Goal: Information Seeking & Learning: Learn about a topic

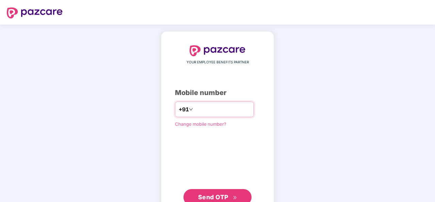
type input "**********"
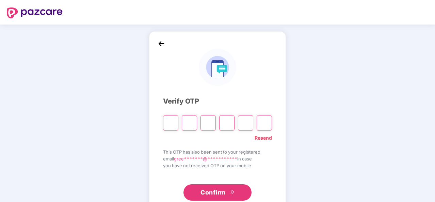
type input "*"
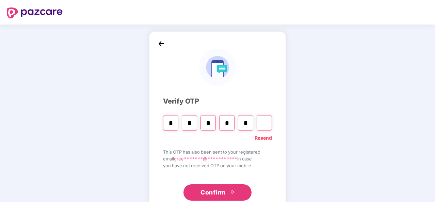
type input "*"
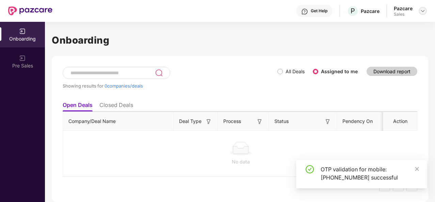
click at [351, 14] on div at bounding box center [422, 11] width 8 height 8
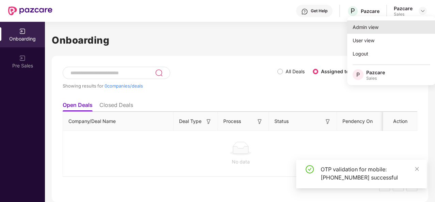
click at [351, 30] on div "Admin view" at bounding box center [391, 26] width 88 height 13
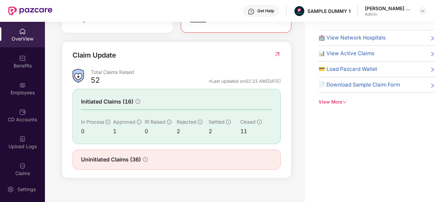
scroll to position [220, 0]
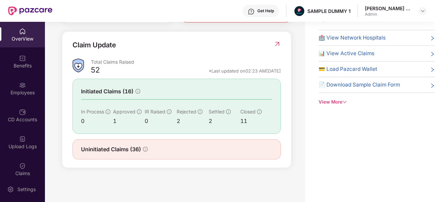
click at [327, 39] on span "🏥 View Network Hospitals" at bounding box center [351, 38] width 67 height 8
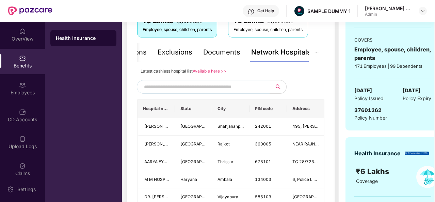
scroll to position [130, 0]
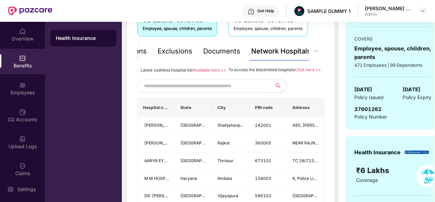
click at [221, 91] on input "text" at bounding box center [202, 86] width 116 height 10
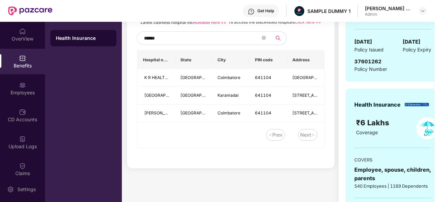
scroll to position [126, 0]
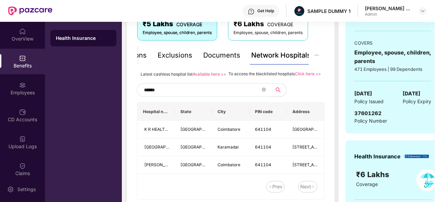
type input "******"
click at [233, 53] on div "Documents" at bounding box center [221, 55] width 37 height 11
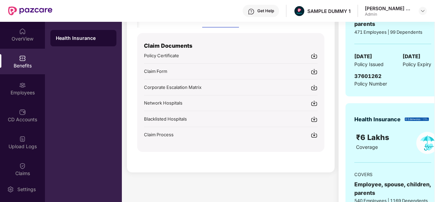
scroll to position [123, 0]
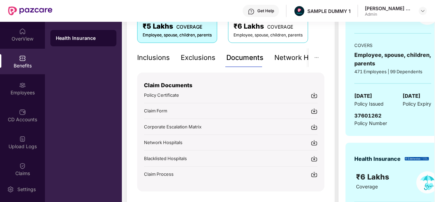
click at [167, 57] on div "Inclusions" at bounding box center [153, 57] width 33 height 11
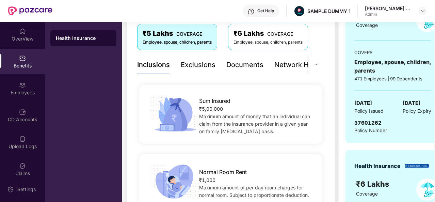
scroll to position [0, 0]
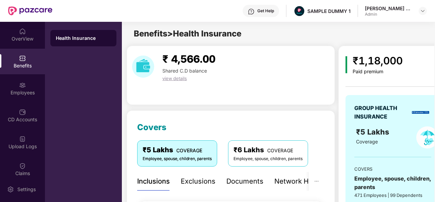
click at [208, 179] on div "Exclusions" at bounding box center [198, 181] width 35 height 11
click at [208, 179] on div "Documents" at bounding box center [221, 181] width 37 height 11
click at [180, 181] on div "Exclusions" at bounding box center [174, 181] width 35 height 11
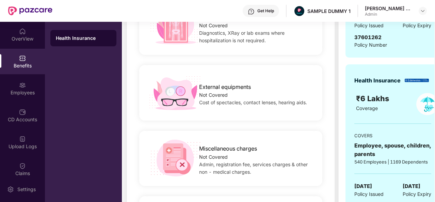
scroll to position [202, 0]
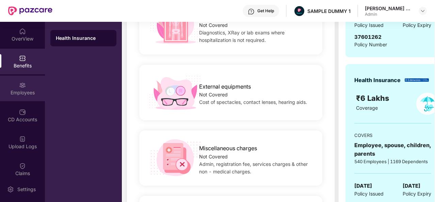
click at [17, 86] on div "Employees" at bounding box center [22, 87] width 45 height 25
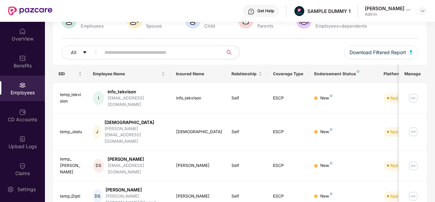
scroll to position [62, 0]
click at [24, 116] on div "CD Accounts" at bounding box center [22, 119] width 45 height 7
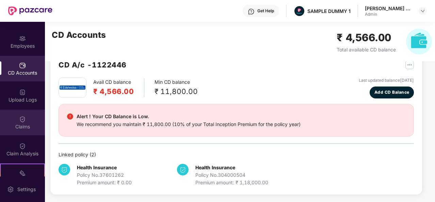
scroll to position [49, 0]
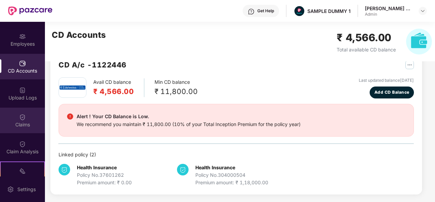
click at [13, 131] on div "Claims" at bounding box center [22, 119] width 45 height 25
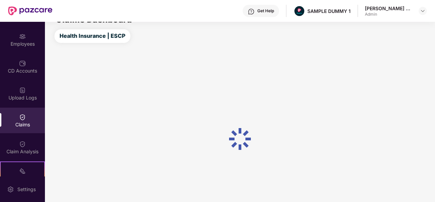
scroll to position [141, 0]
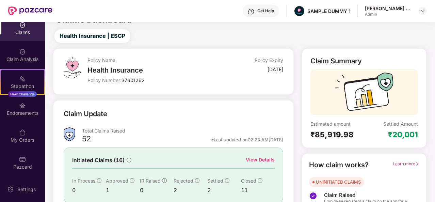
click at [254, 160] on div "View Details" at bounding box center [259, 159] width 29 height 7
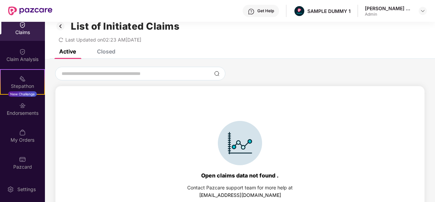
click at [110, 51] on div "Closed" at bounding box center [106, 51] width 18 height 7
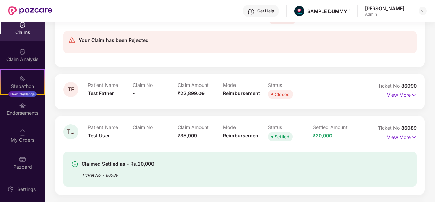
scroll to position [506, 0]
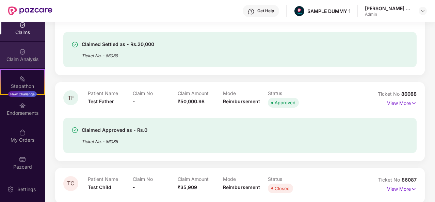
click at [36, 54] on div "Claim Analysis" at bounding box center [22, 54] width 45 height 25
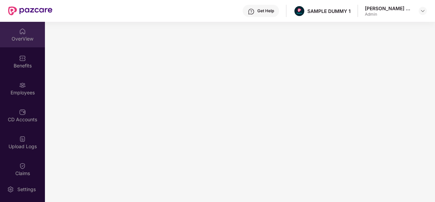
click at [27, 39] on div "OverView" at bounding box center [22, 38] width 45 height 7
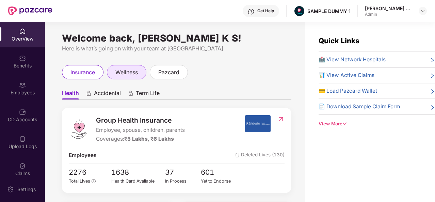
click at [134, 76] on span "wellness" at bounding box center [126, 72] width 22 height 8
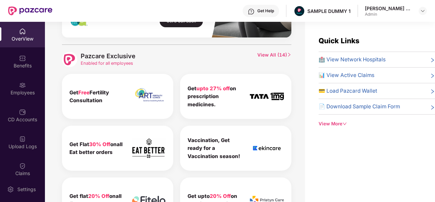
scroll to position [313, 0]
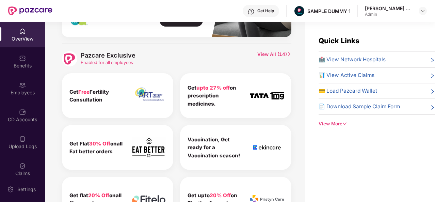
click at [271, 51] on span "View All ( 14 )" at bounding box center [274, 58] width 34 height 15
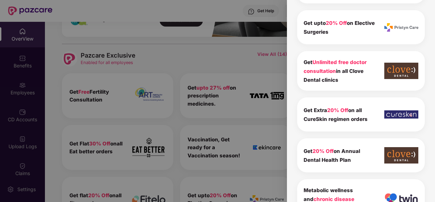
scroll to position [447, 0]
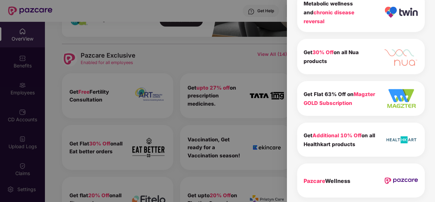
click at [245, 74] on div at bounding box center [217, 101] width 435 height 202
